Goal: Information Seeking & Learning: Learn about a topic

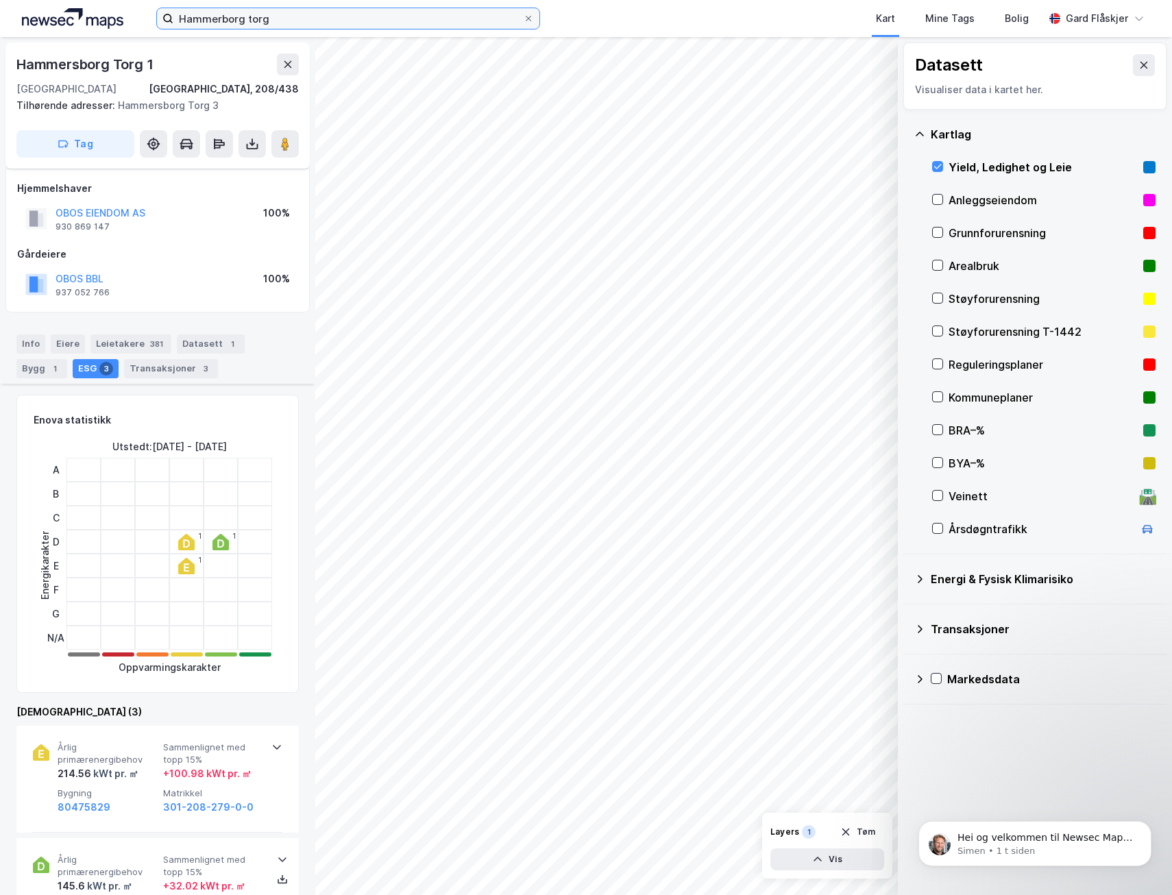
scroll to position [343, 0]
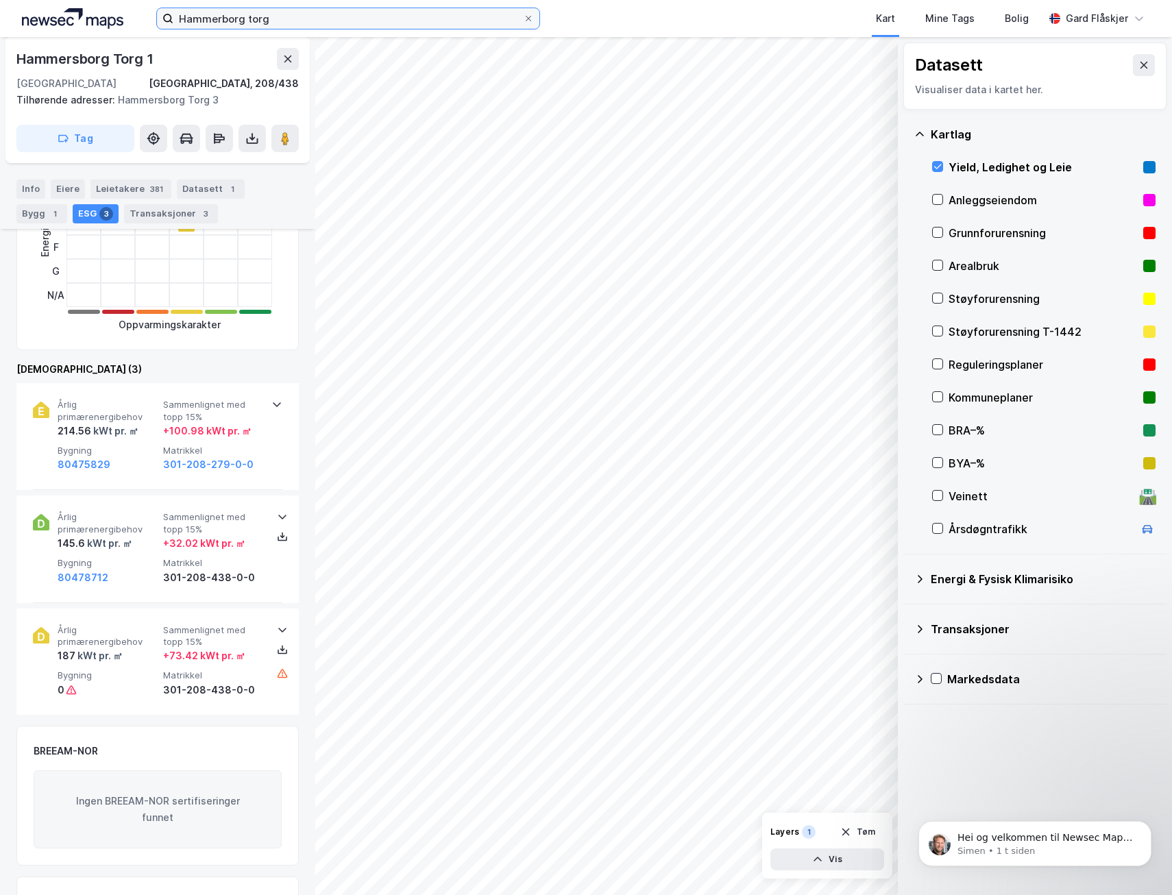
click at [247, 24] on input "Hammerborg torg" at bounding box center [347, 18] width 349 height 21
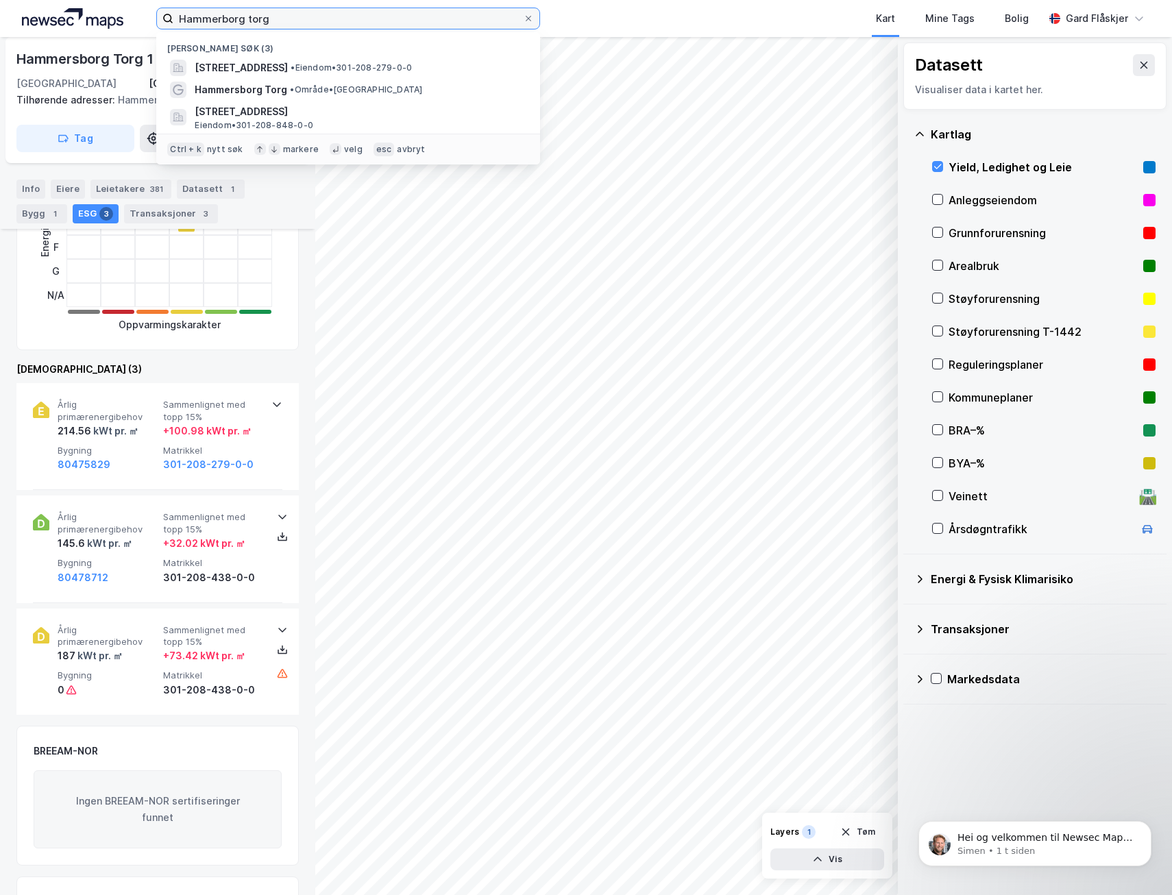
click at [247, 24] on input "Hammerborg torg" at bounding box center [347, 18] width 349 height 21
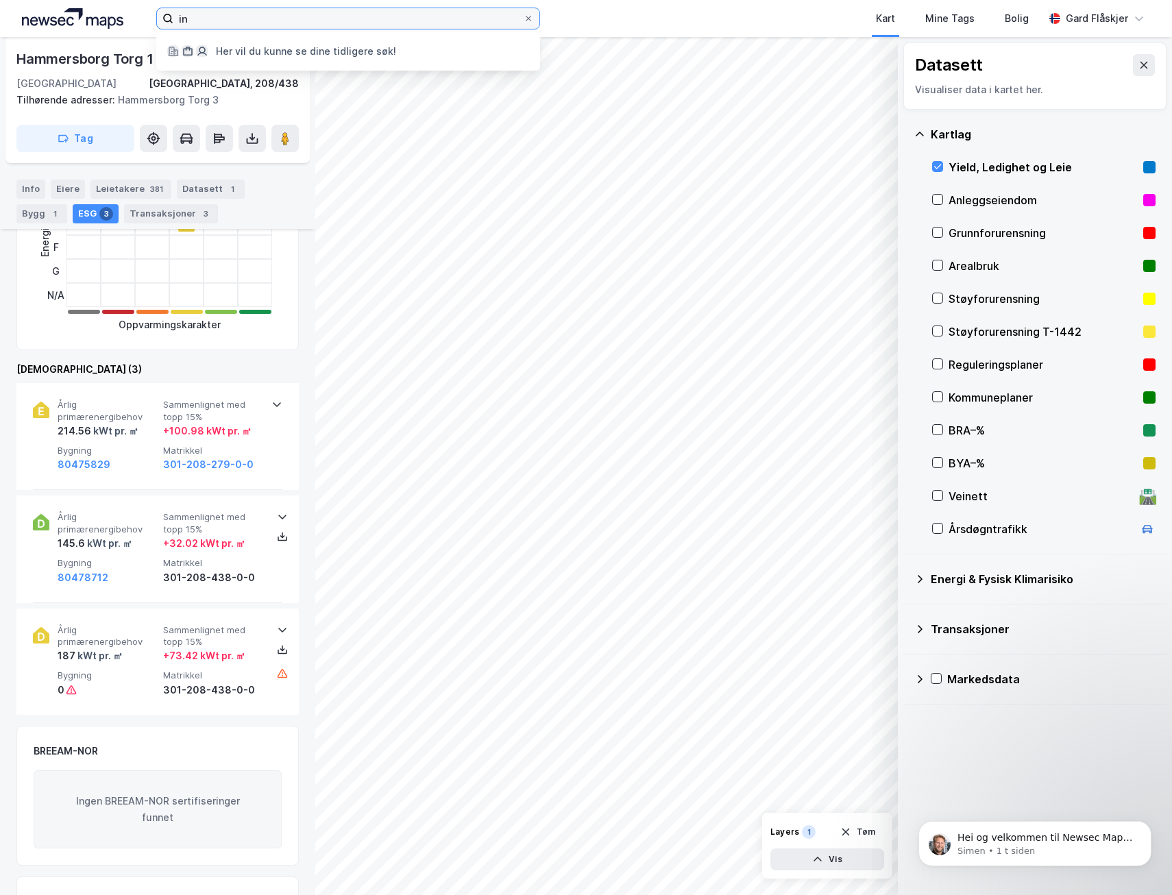
type input "i"
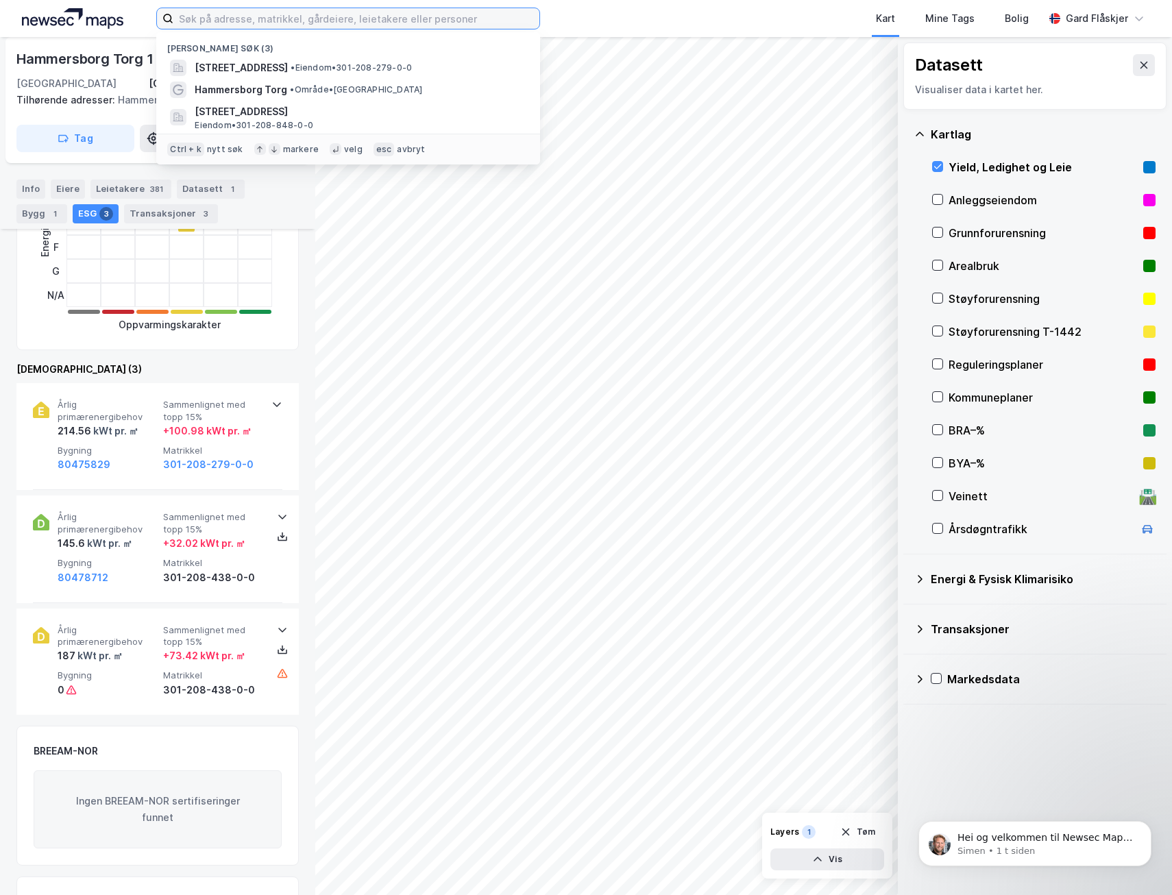
paste input "I"
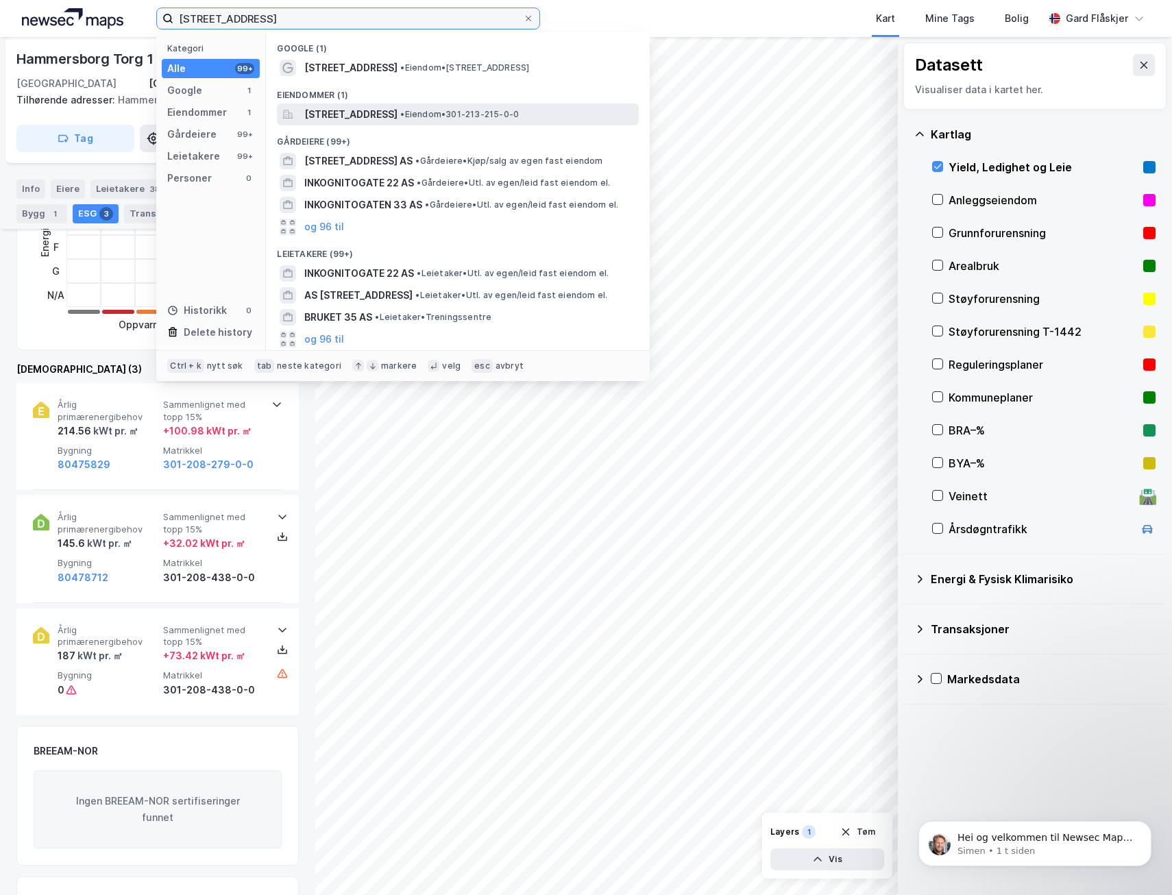
type input "[STREET_ADDRESS]"
click at [472, 123] on div "[STREET_ADDRESS] • Eiendom • 301-213-215-0-0" at bounding box center [458, 114] width 362 height 22
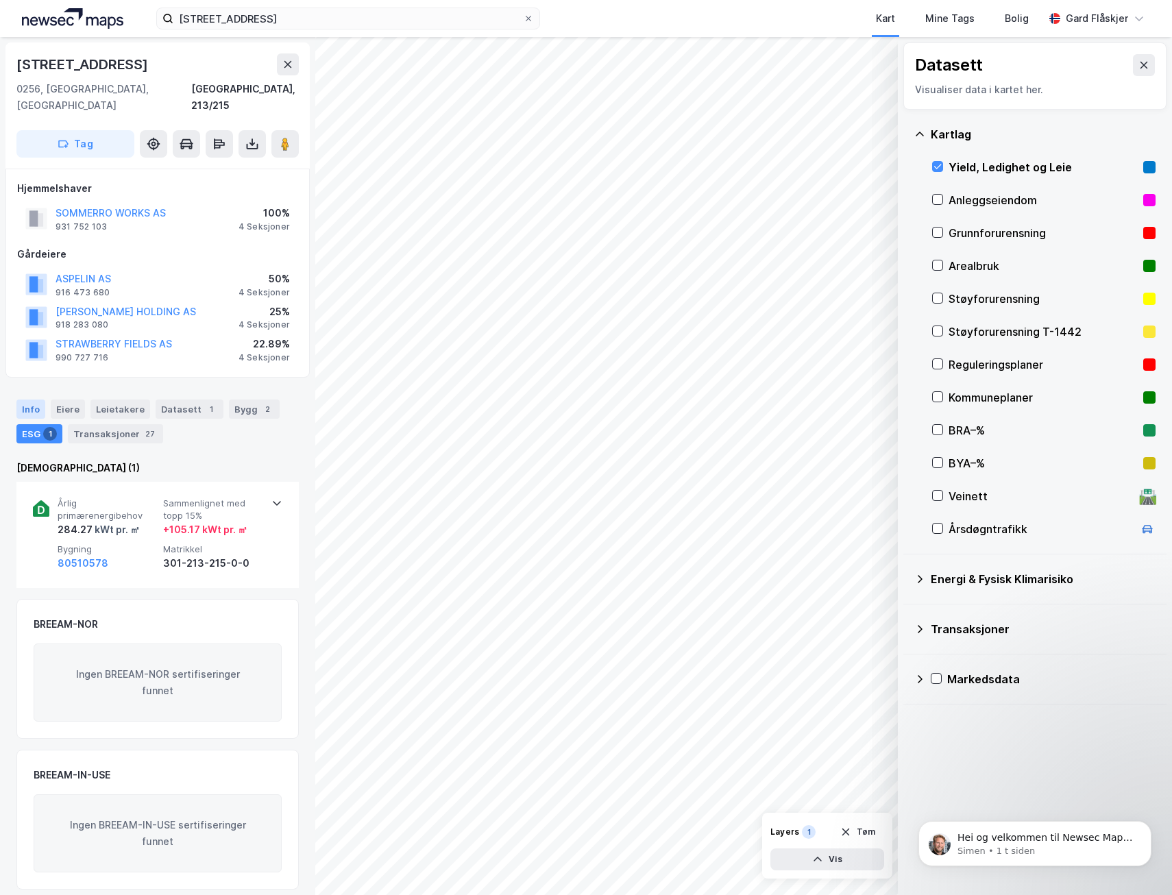
click at [23, 400] on div "Info" at bounding box center [30, 409] width 29 height 19
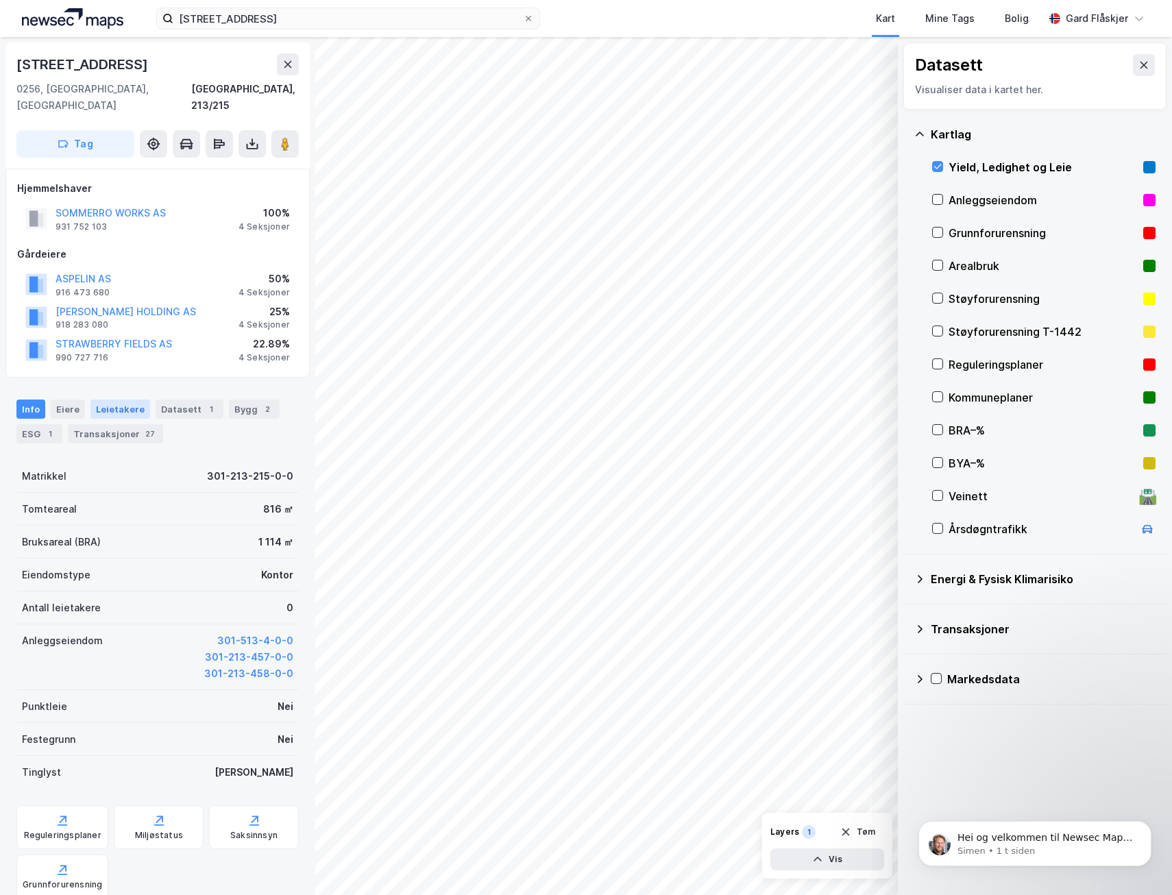
click at [120, 400] on div "Leietakere" at bounding box center [120, 409] width 60 height 19
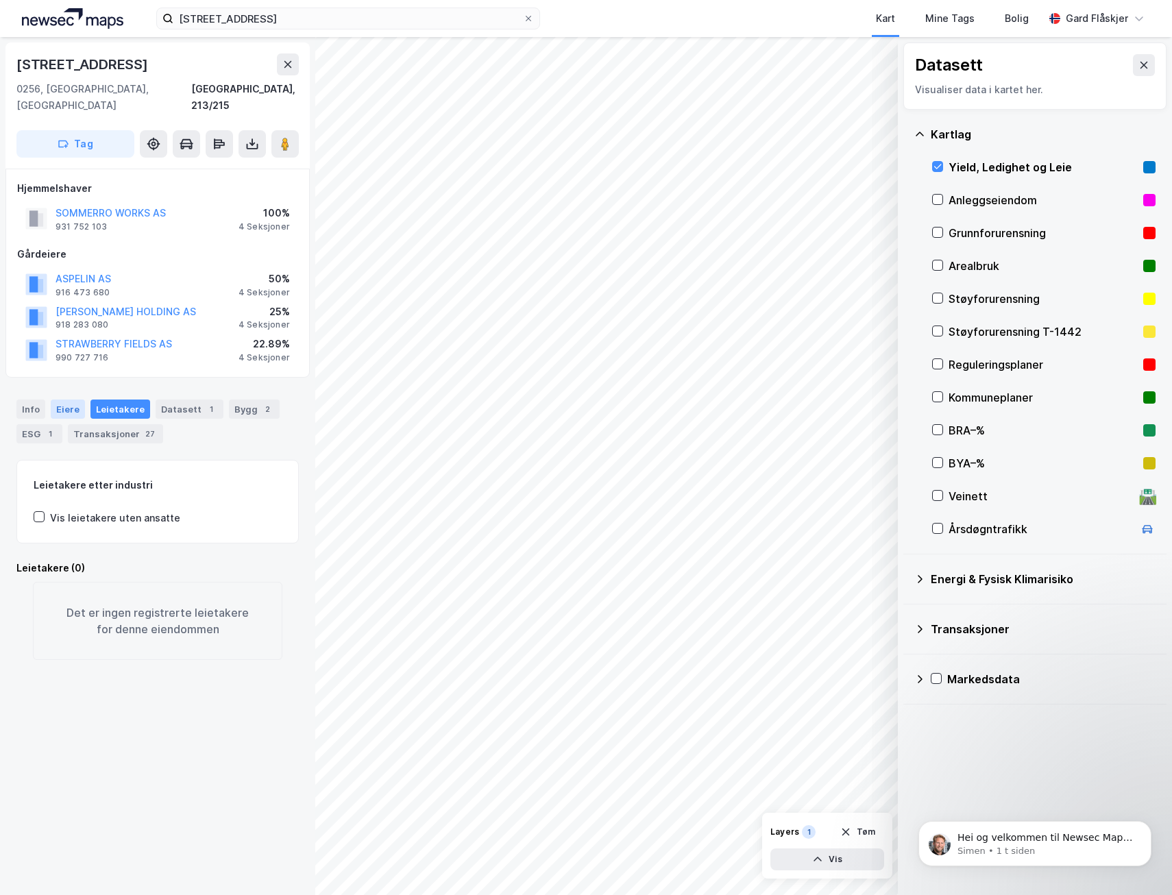
click at [53, 400] on div "Eiere" at bounding box center [68, 409] width 34 height 19
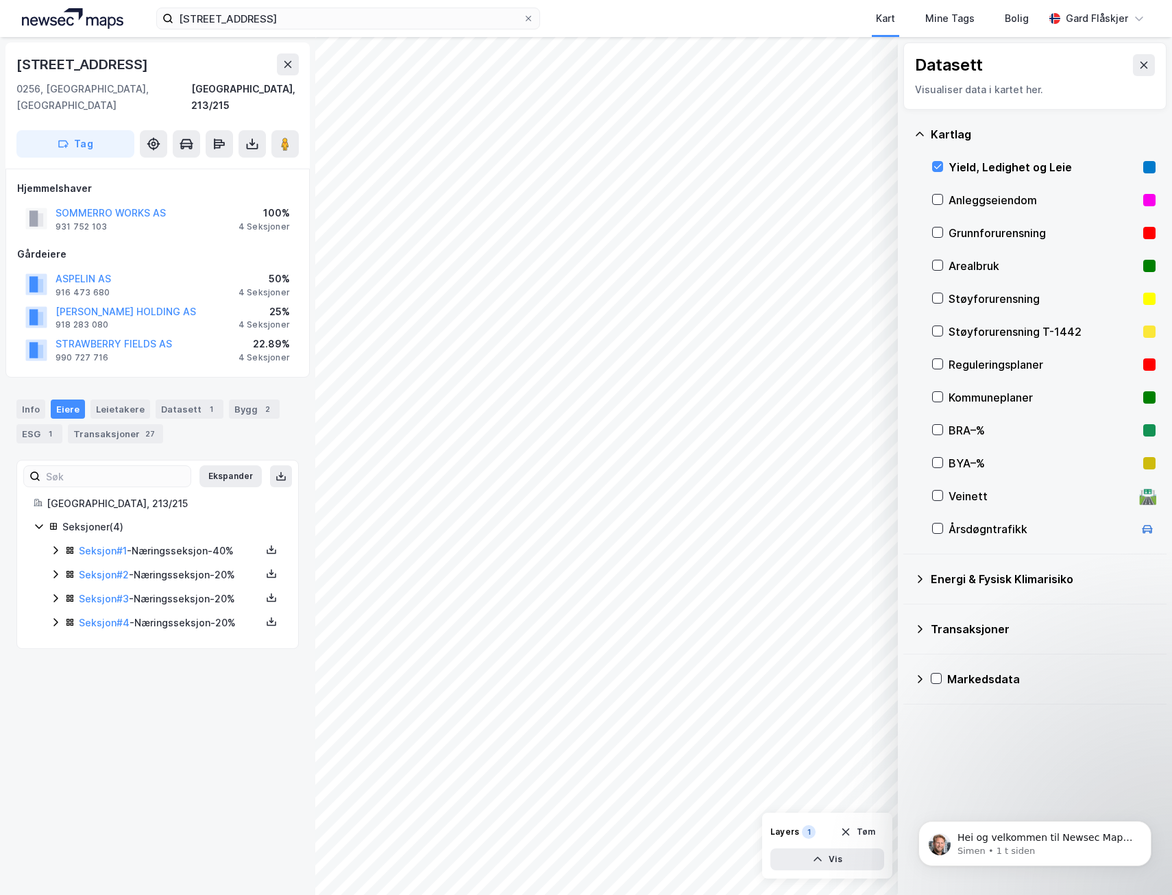
click at [57, 545] on icon at bounding box center [55, 550] width 11 height 11
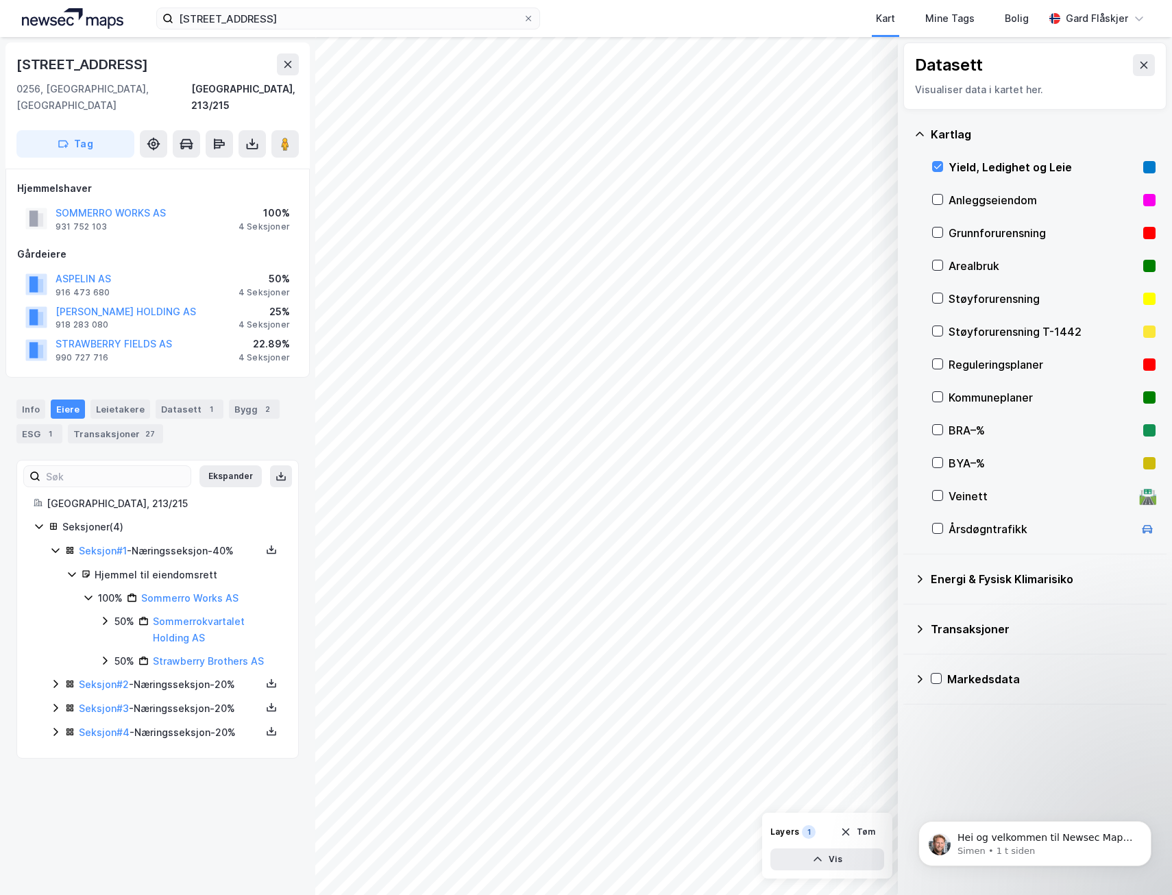
click at [57, 545] on icon at bounding box center [55, 550] width 11 height 11
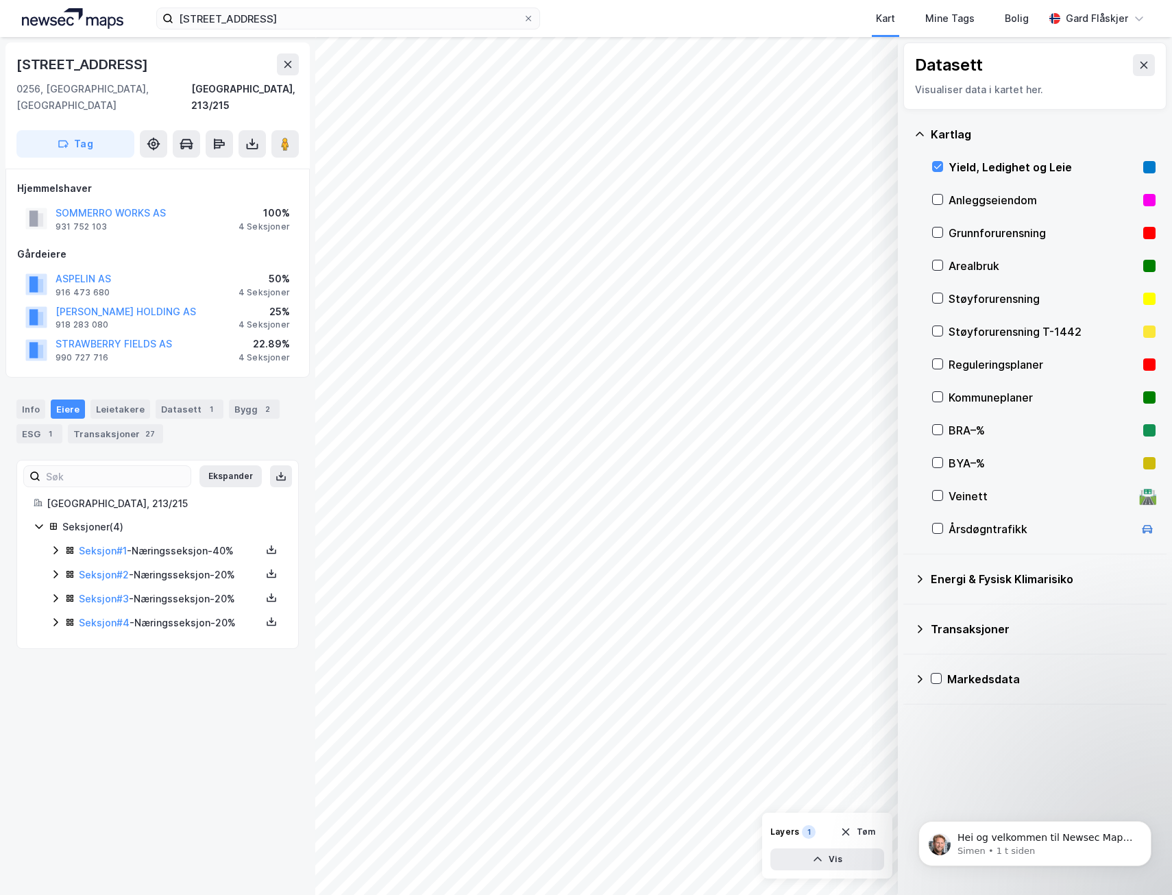
click at [62, 567] on div "Seksjon # 2 - Næringsseksjon - 20%" at bounding box center [166, 575] width 232 height 17
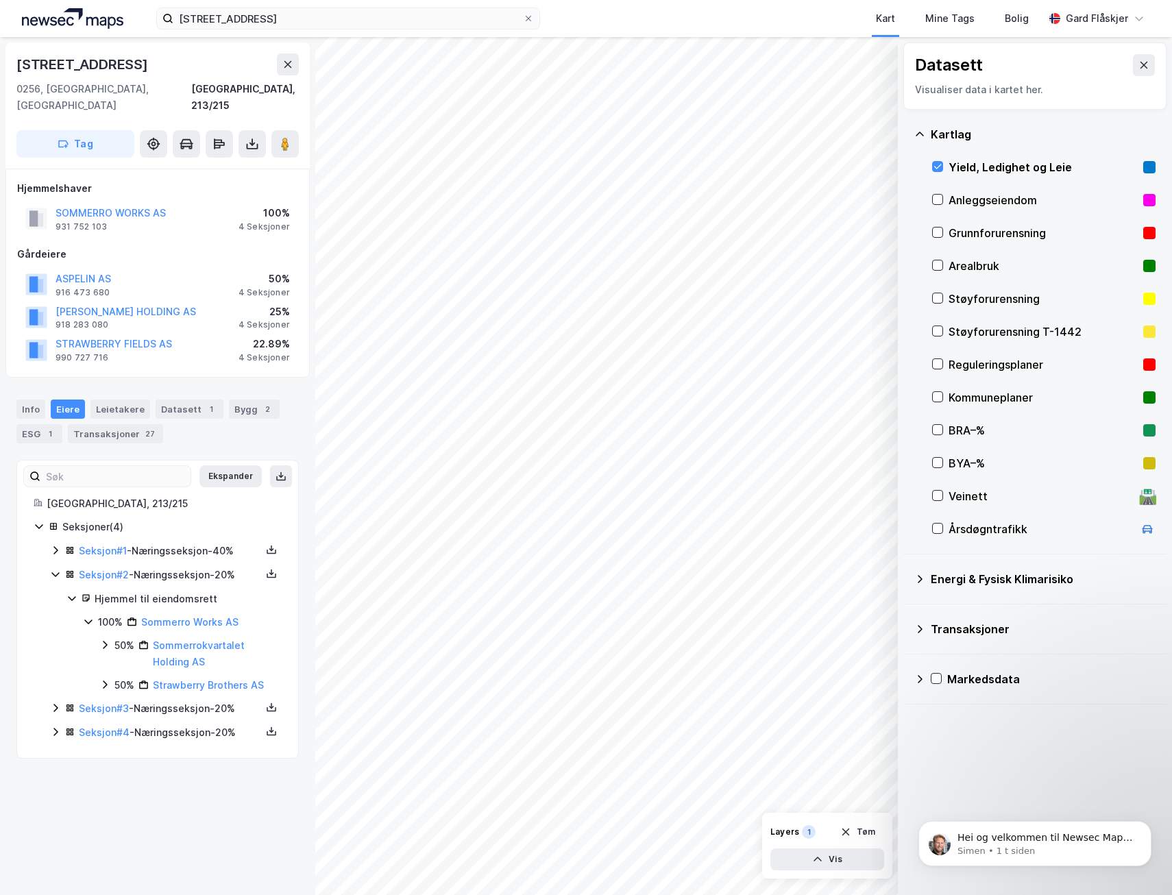
click at [60, 569] on icon at bounding box center [55, 574] width 11 height 11
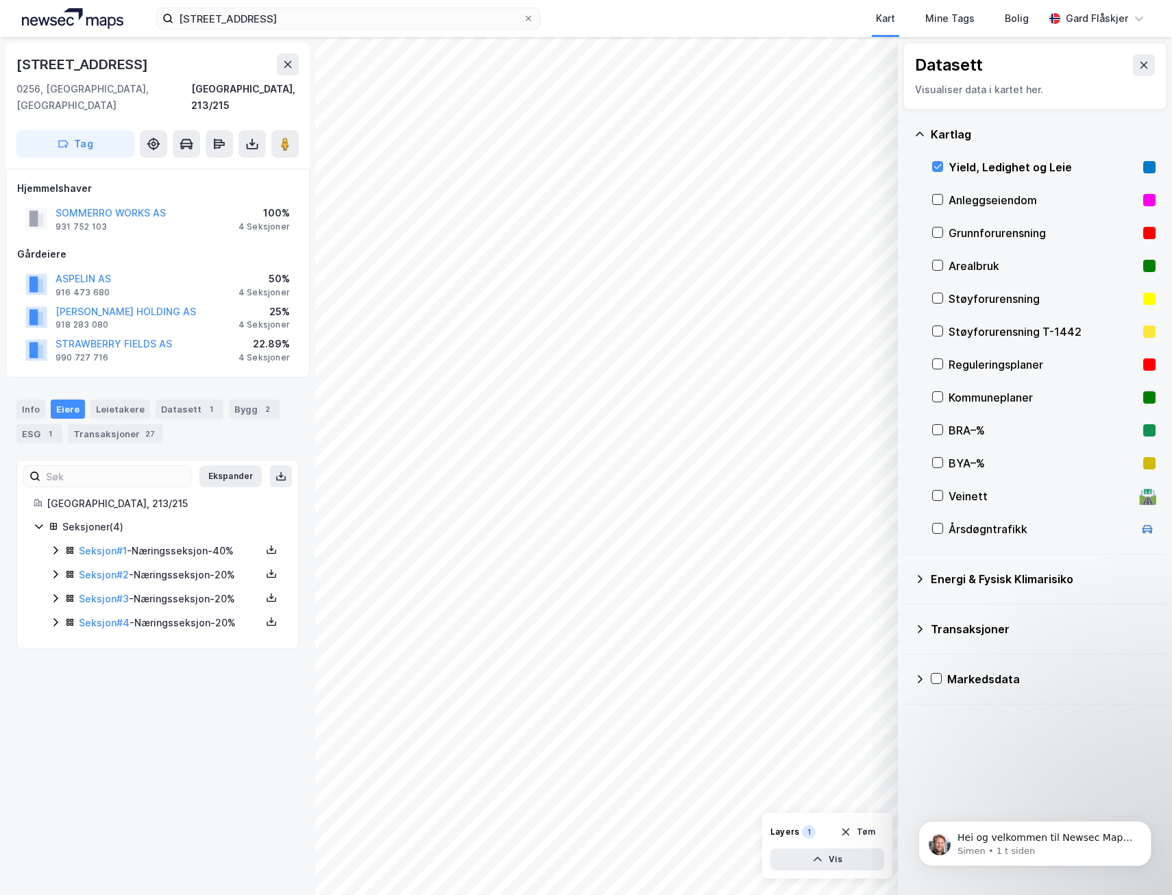
click at [56, 593] on icon at bounding box center [55, 598] width 11 height 11
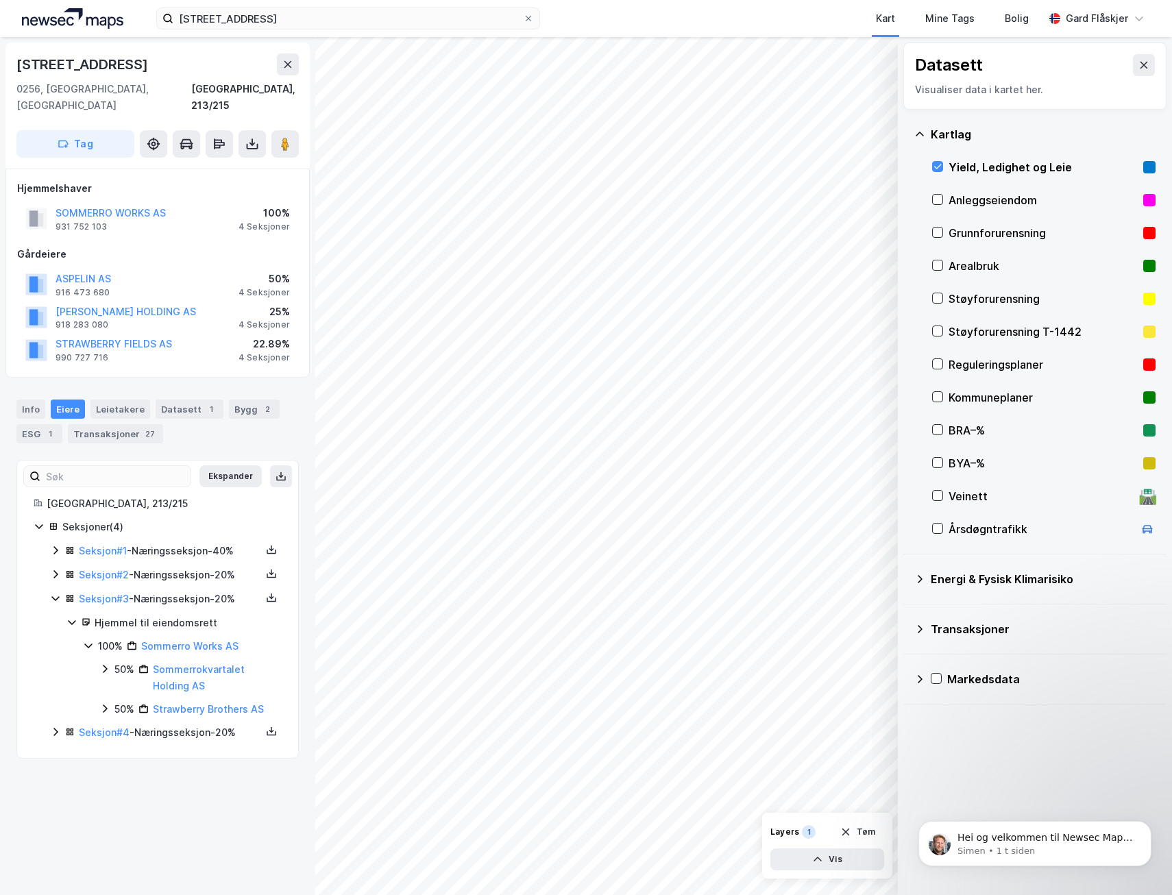
click at [56, 593] on icon at bounding box center [55, 598] width 11 height 11
